Goal: Information Seeking & Learning: Find specific fact

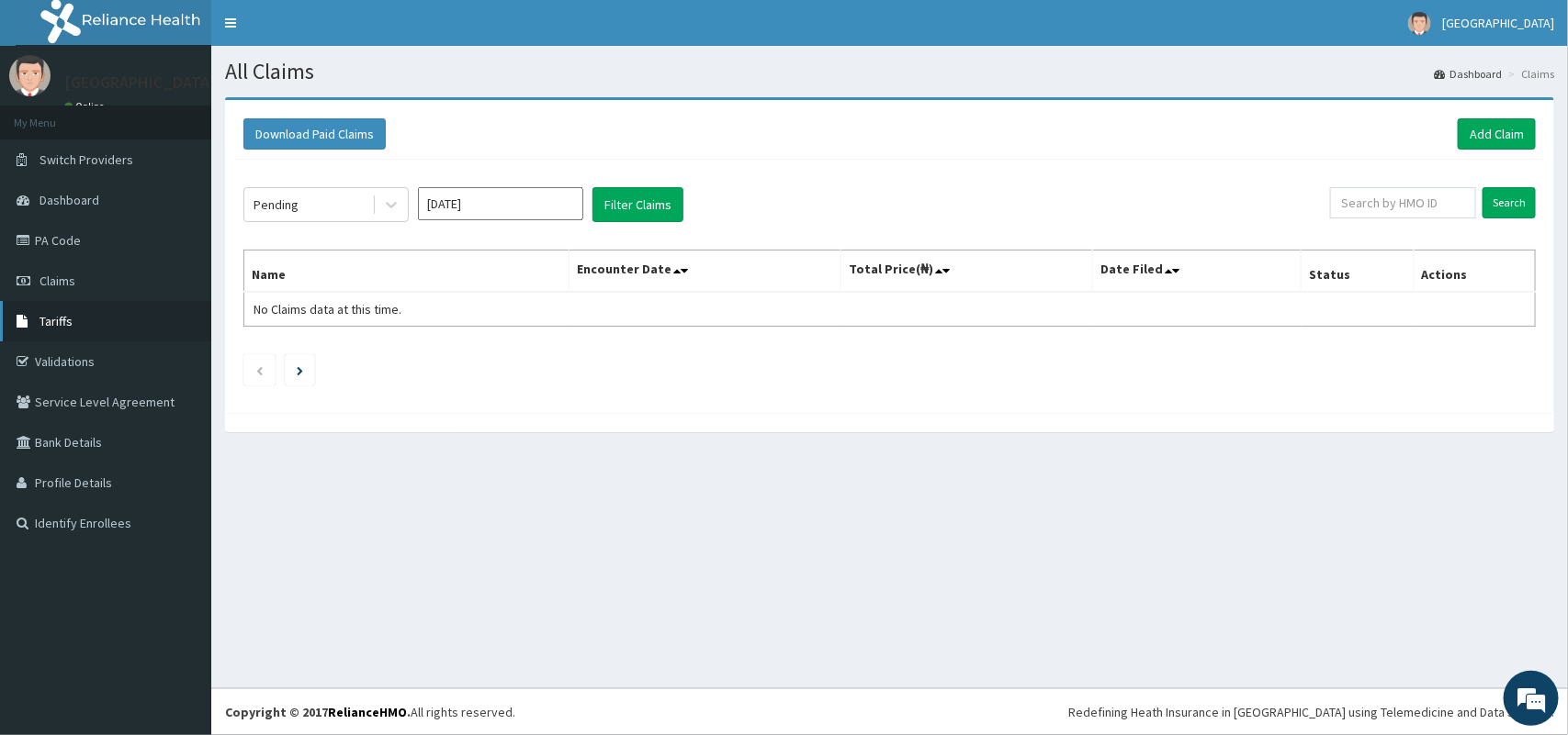
click at [85, 322] on link "Tariffs" at bounding box center [105, 322] width 211 height 41
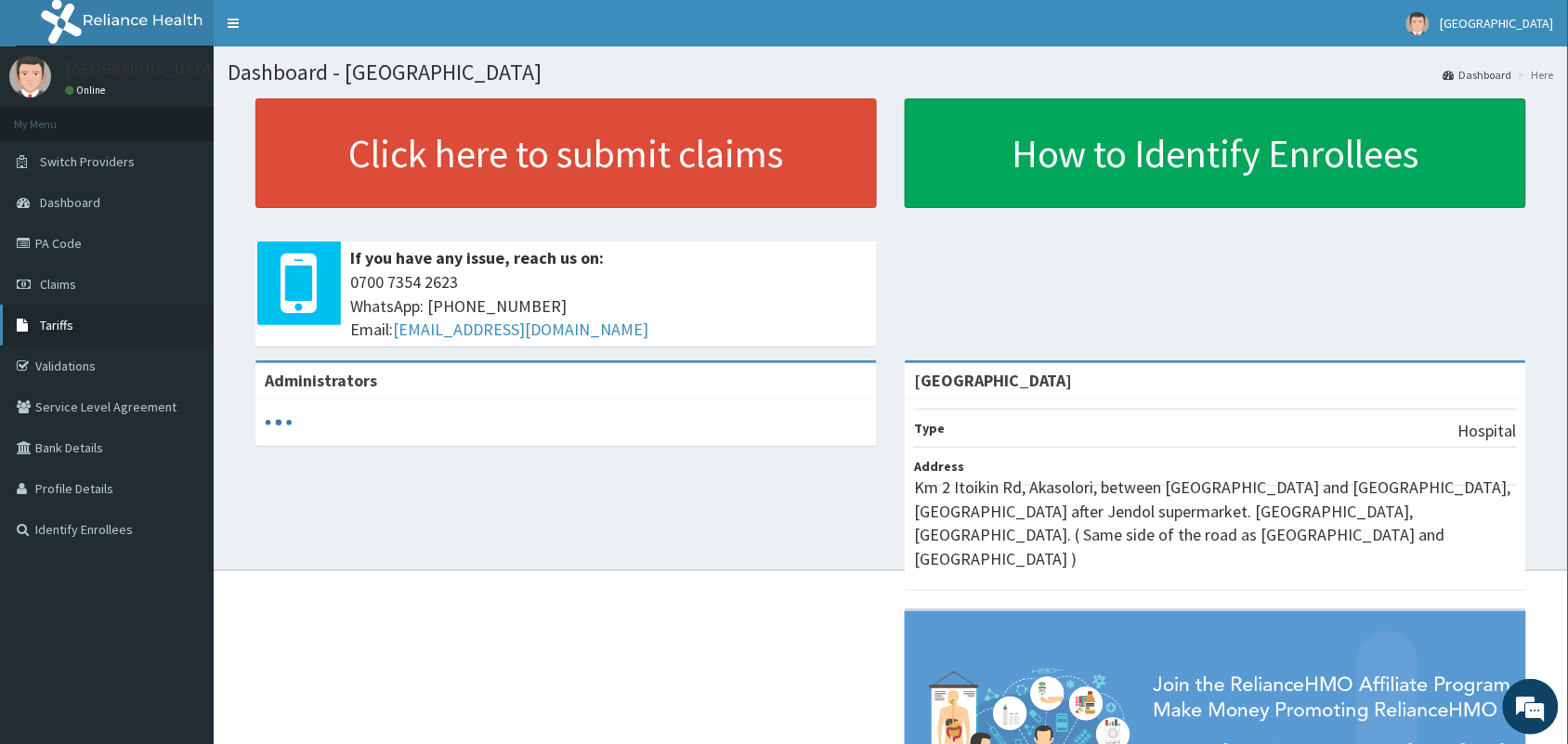
click at [74, 319] on link "Tariffs" at bounding box center [107, 326] width 213 height 41
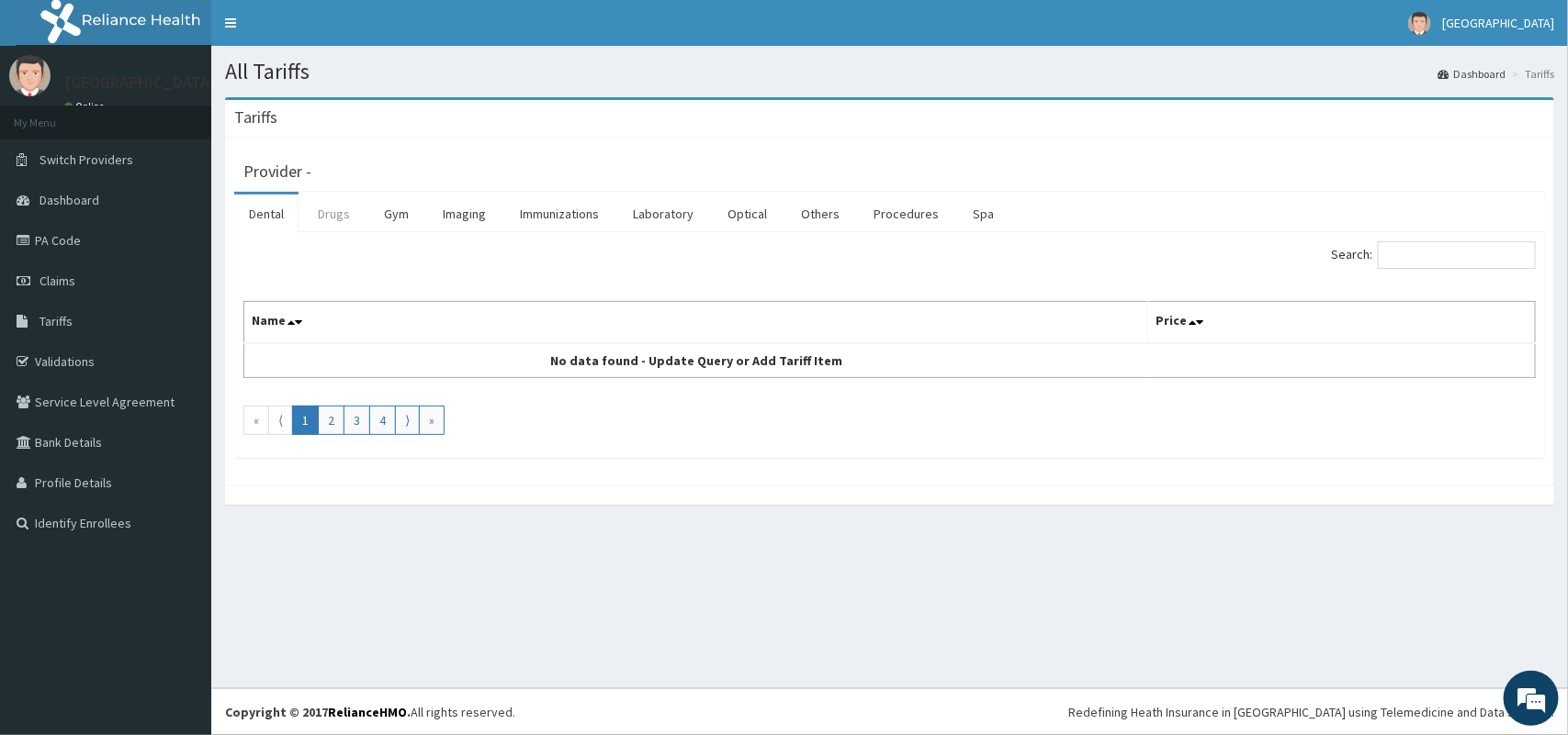
click at [338, 213] on link "Drugs" at bounding box center [334, 214] width 62 height 39
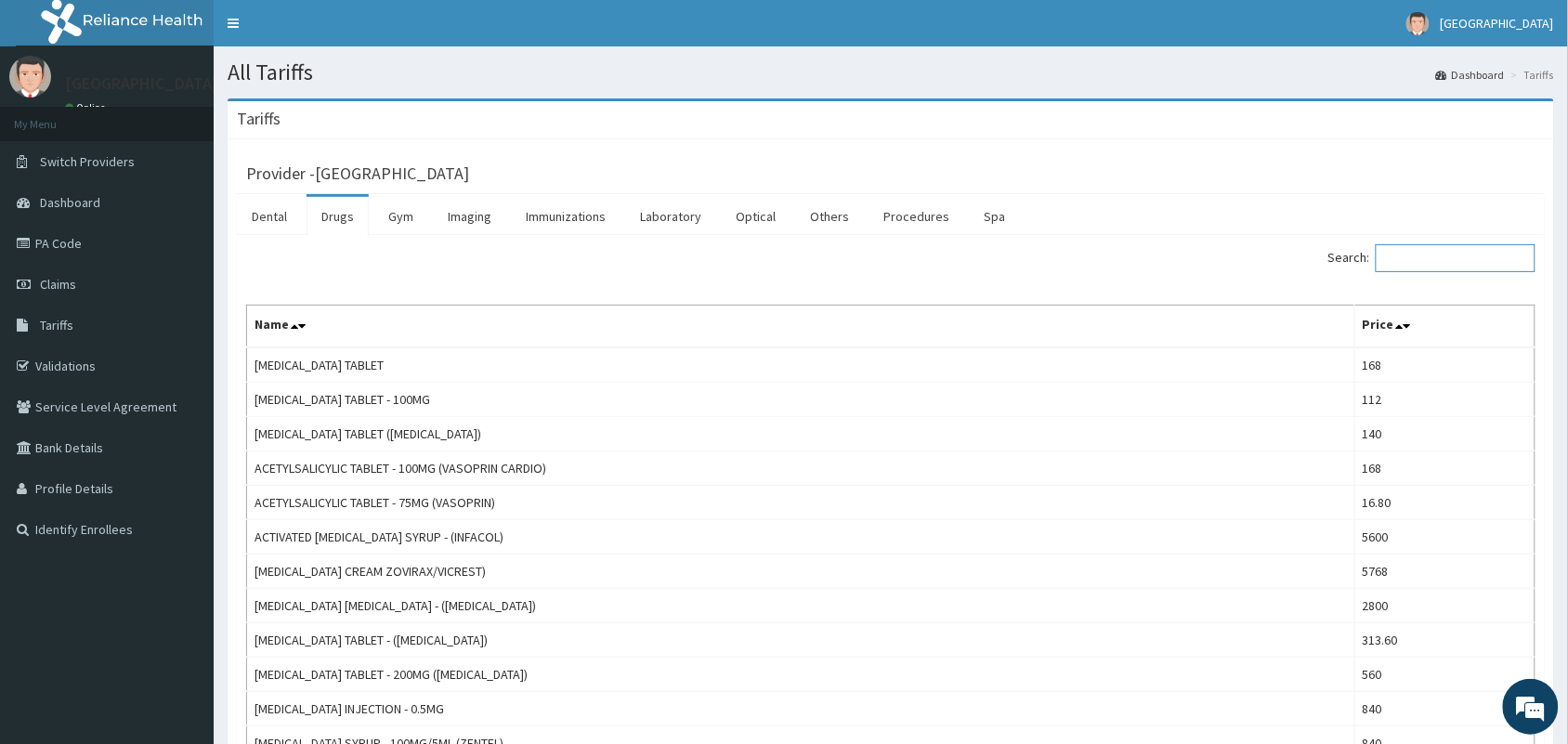
click at [1418, 252] on input "Search:" at bounding box center [1455, 258] width 160 height 28
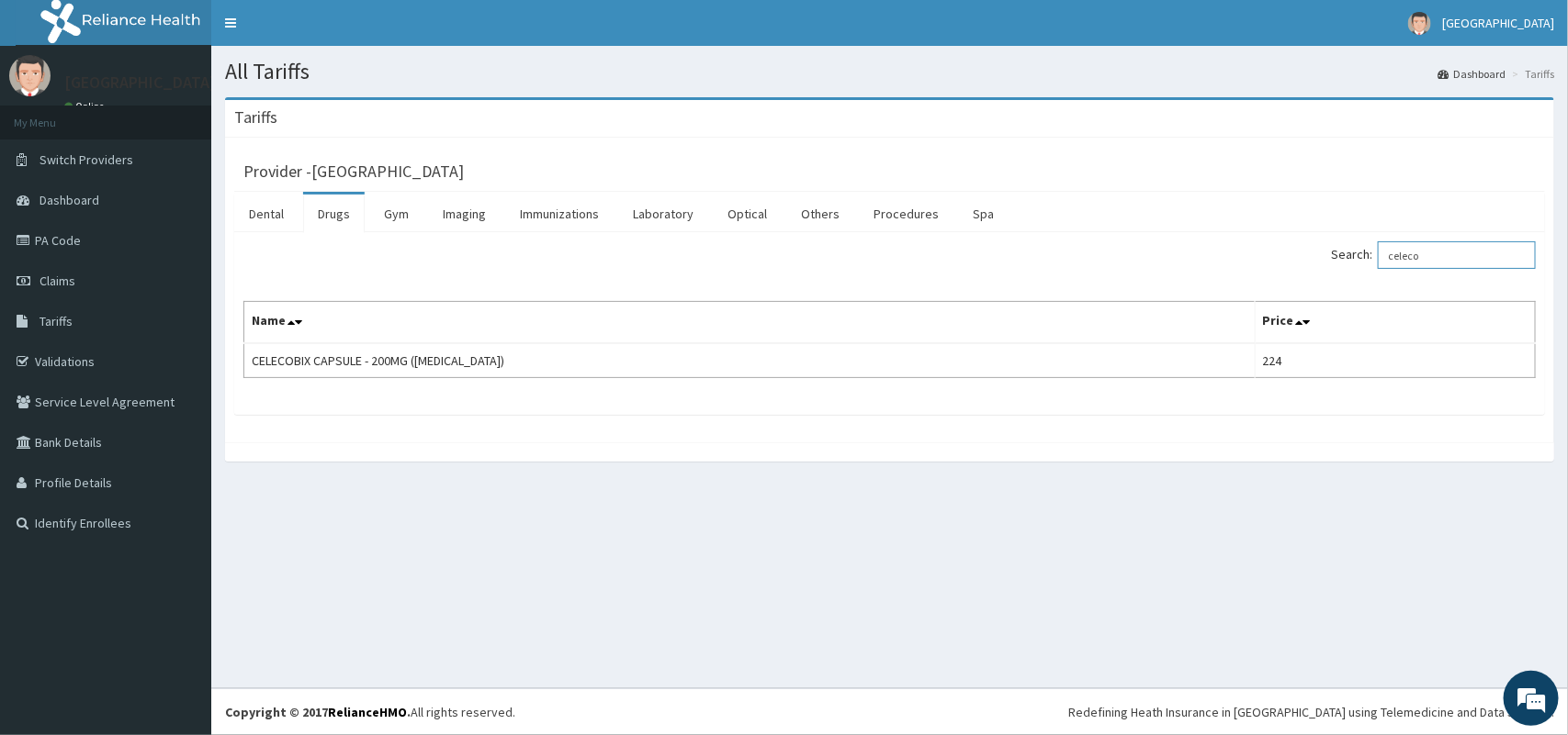
type input "celeco"
